Goal: Find specific page/section: Find specific page/section

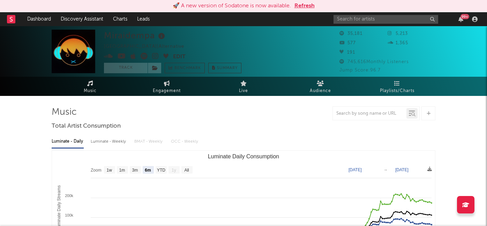
select select "6m"
select select "1w"
click at [343, 19] on input "text" at bounding box center [385, 19] width 105 height 9
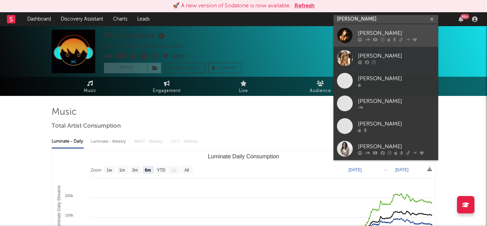
type input "[PERSON_NAME]"
click at [358, 40] on icon at bounding box center [360, 39] width 4 height 4
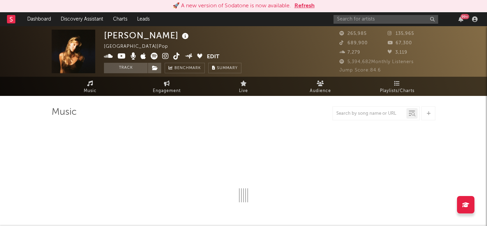
select select "6m"
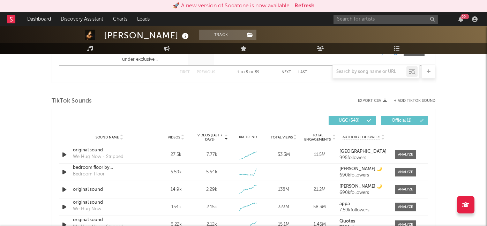
scroll to position [469, 0]
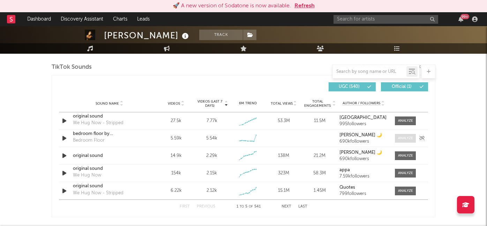
click at [396, 140] on span at bounding box center [405, 138] width 21 height 9
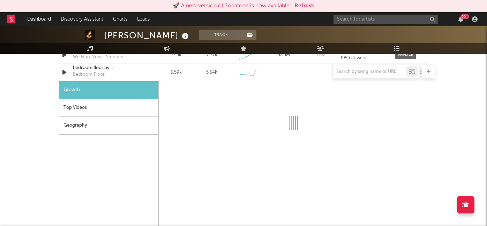
scroll to position [535, 0]
select select "6m"
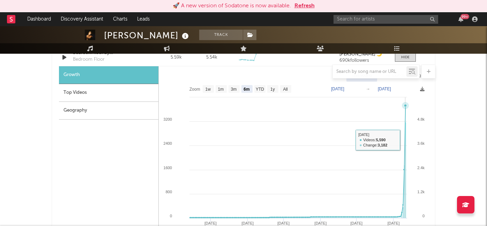
scroll to position [522, 0]
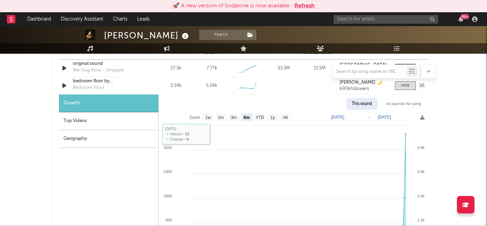
click at [100, 79] on div "bedroom floor by [PERSON_NAME]" at bounding box center [109, 81] width 73 height 7
